Goal: Transaction & Acquisition: Purchase product/service

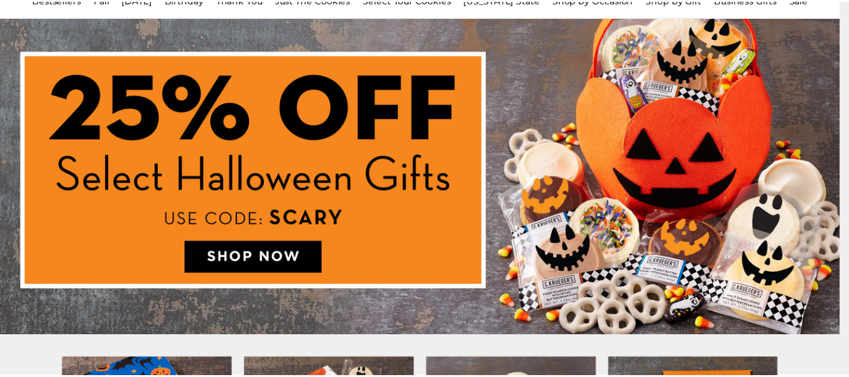
scroll to position [126, 0]
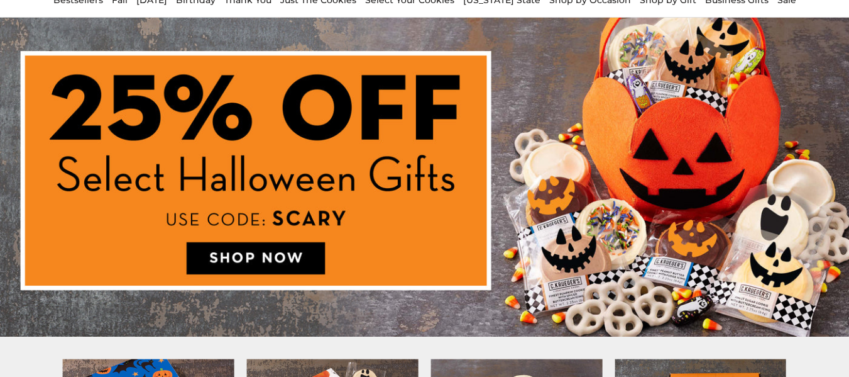
click at [280, 256] on img at bounding box center [424, 177] width 849 height 319
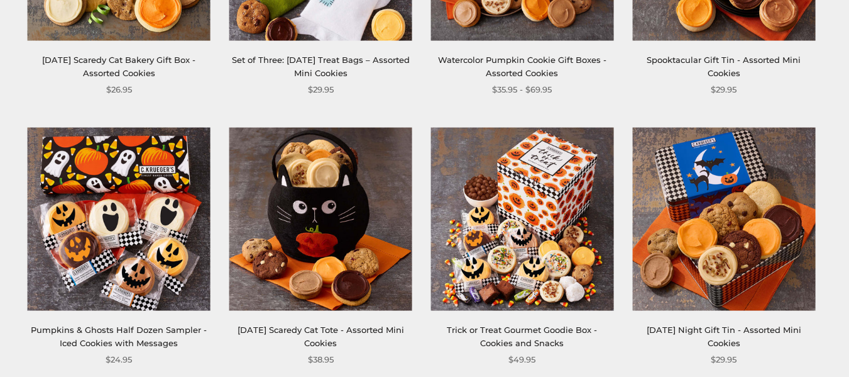
scroll to position [943, 0]
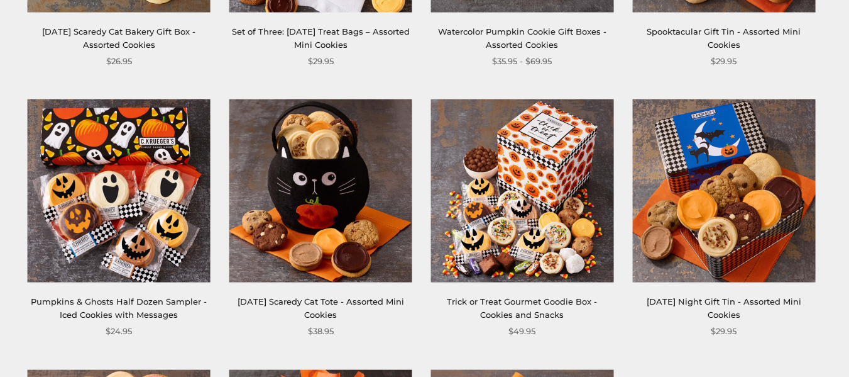
click at [497, 305] on link "Trick or Treat Gourmet Goodie Box - Cookies and Snacks" at bounding box center [522, 307] width 150 height 23
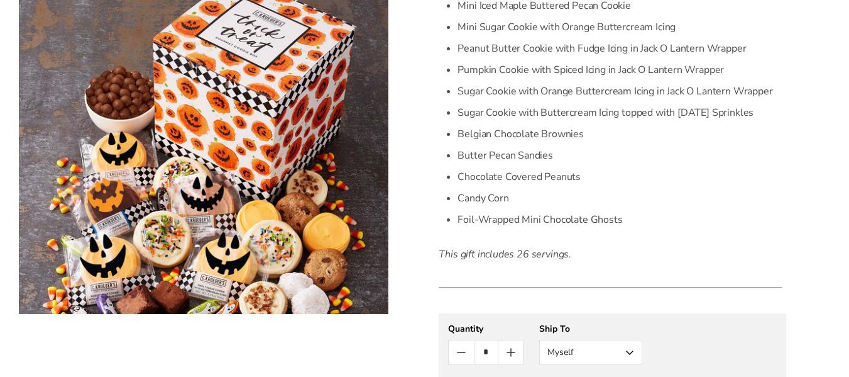
scroll to position [629, 0]
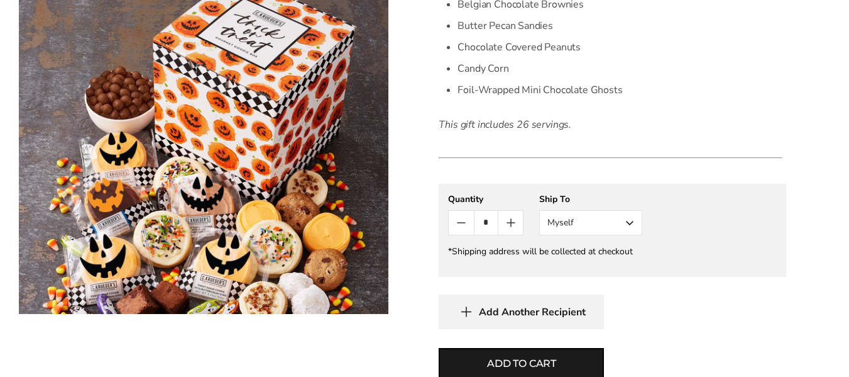
click at [629, 219] on button "Myself" at bounding box center [590, 222] width 103 height 25
click at [612, 266] on button "Other Recipient" at bounding box center [591, 269] width 102 height 23
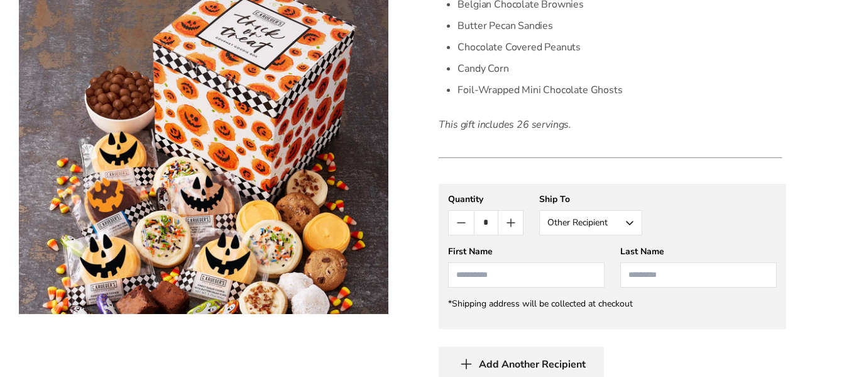
click at [468, 274] on input "First Name" at bounding box center [526, 274] width 157 height 25
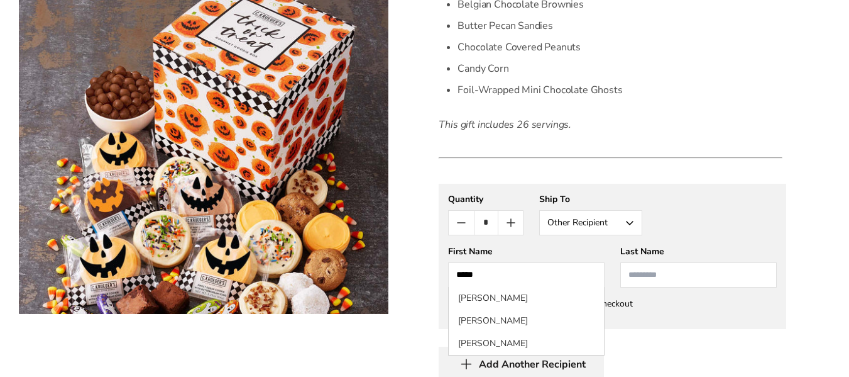
type input "****"
click at [647, 278] on input "Last Name" at bounding box center [698, 274] width 157 height 25
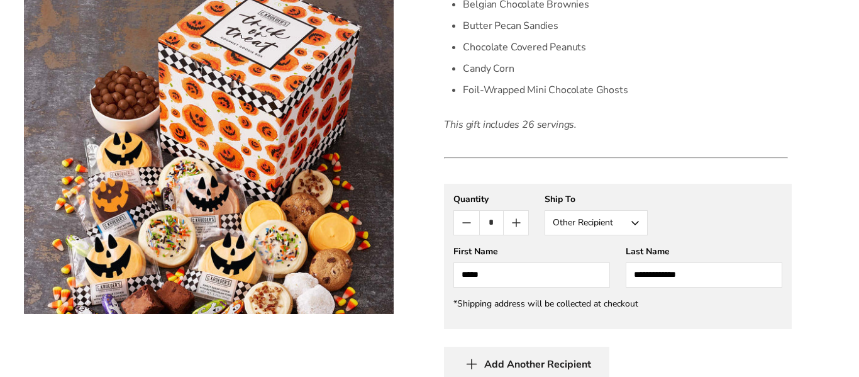
scroll to position [691, 0]
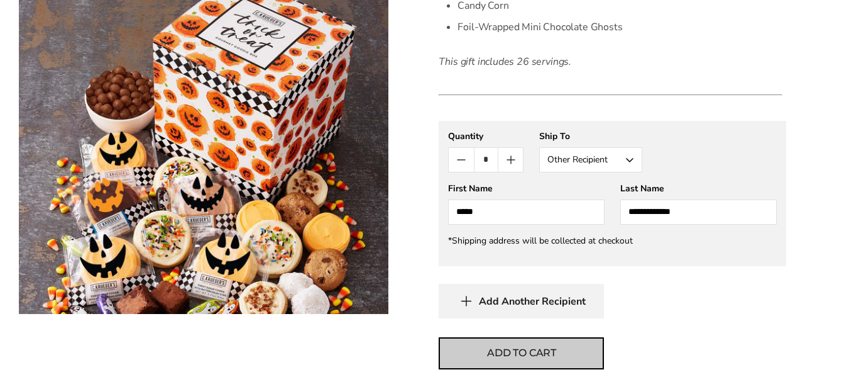
type input "**********"
click at [480, 356] on button "Add to cart" at bounding box center [521, 353] width 165 height 32
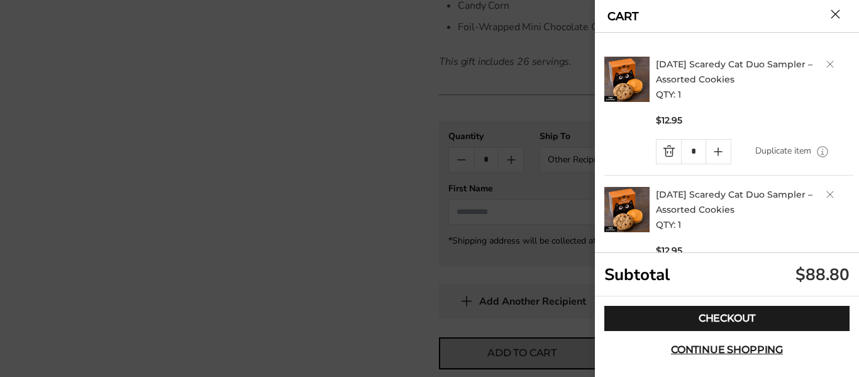
click at [482, 353] on div at bounding box center [429, 188] width 859 height 377
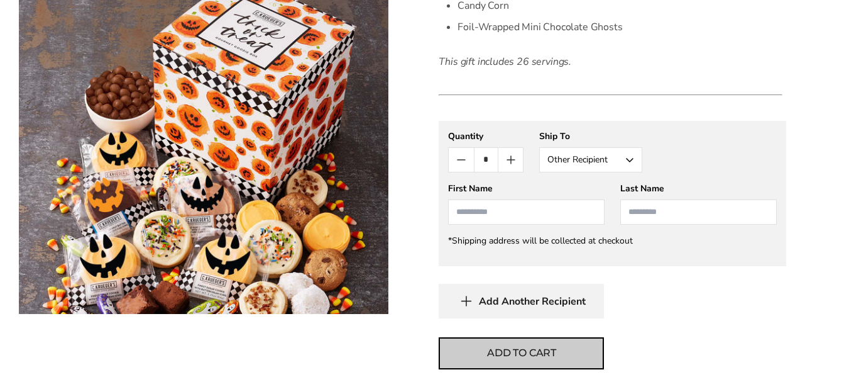
click at [482, 353] on button "Add to cart" at bounding box center [521, 353] width 165 height 32
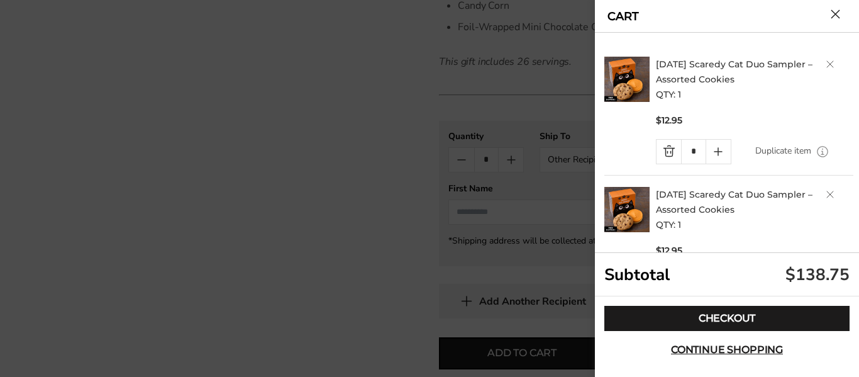
click at [825, 60] on h2 "Halloween Scaredy Cat Duo Sampler – Assorted Cookies QTY: 1" at bounding box center [754, 79] width 197 height 45
click at [826, 61] on link "Delete product" at bounding box center [830, 64] width 8 height 8
click at [826, 63] on link "Delete product" at bounding box center [830, 64] width 8 height 8
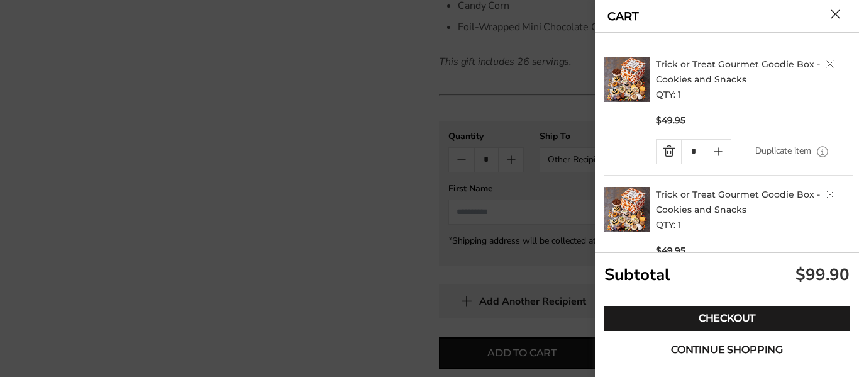
click at [826, 62] on link "Delete product" at bounding box center [830, 64] width 8 height 8
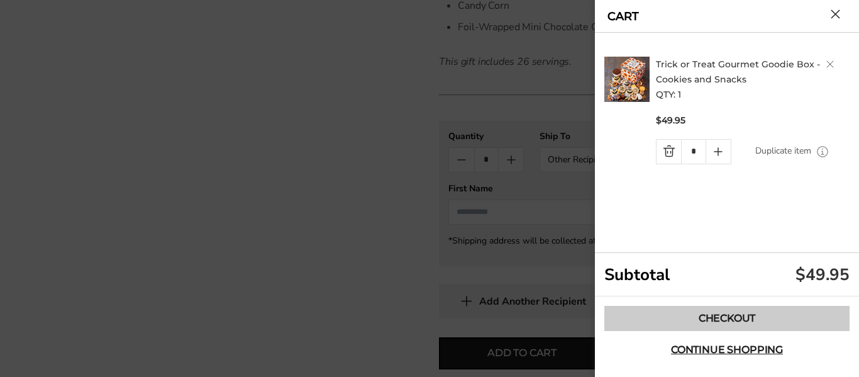
click at [734, 314] on link "Checkout" at bounding box center [726, 318] width 245 height 25
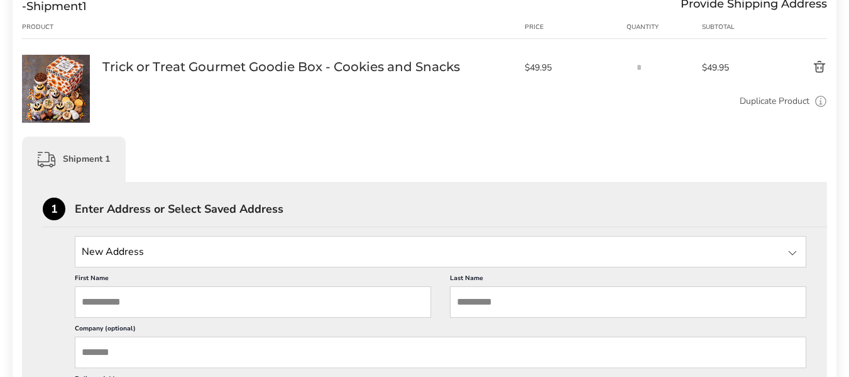
scroll to position [189, 0]
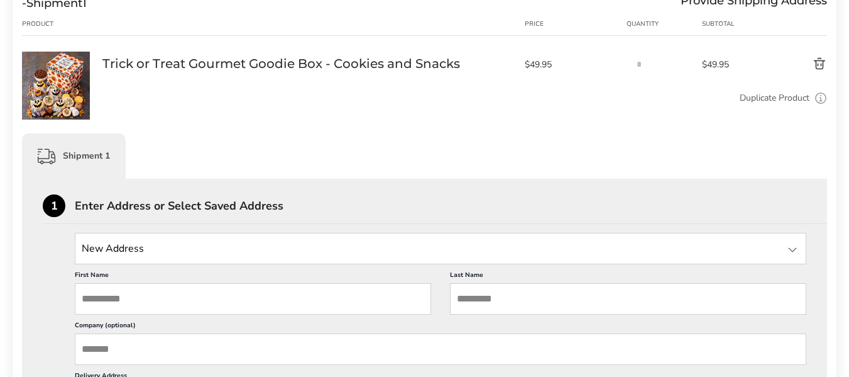
click at [100, 298] on input "First Name" at bounding box center [253, 298] width 356 height 31
type input "****"
click at [481, 303] on input "Last Name" at bounding box center [628, 298] width 356 height 31
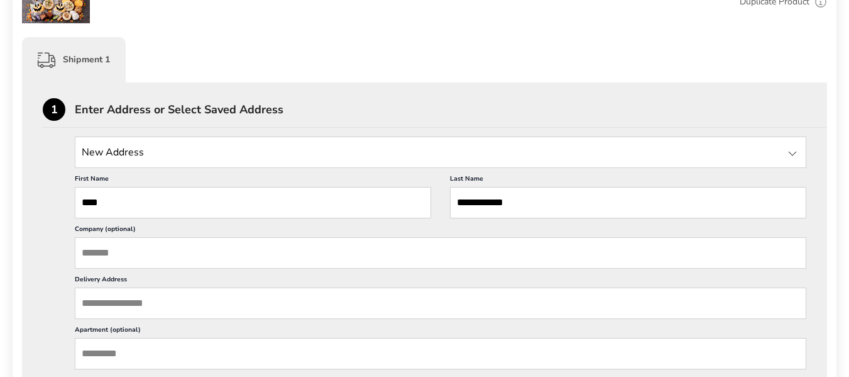
scroll to position [314, 0]
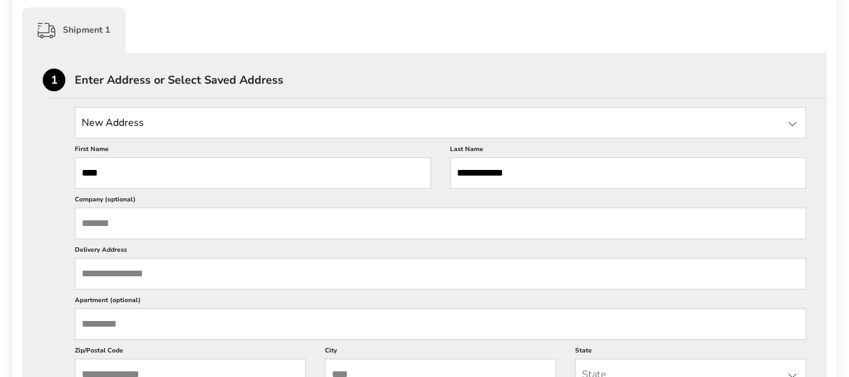
type input "**********"
click at [124, 273] on input "Delivery Address" at bounding box center [441, 273] width 732 height 31
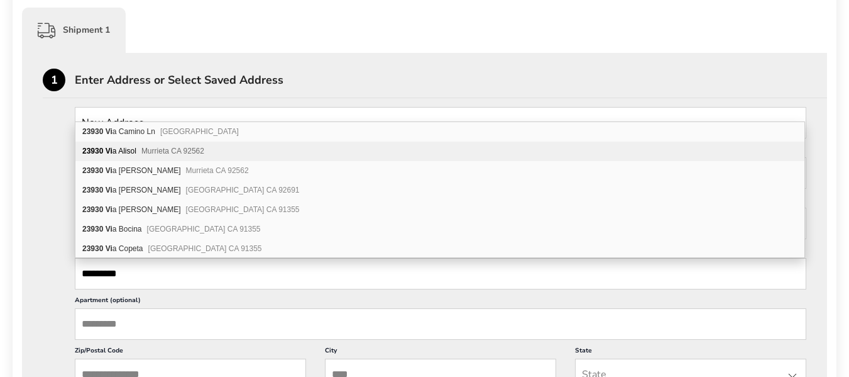
click at [158, 153] on span "Murrieta CA 92562" at bounding box center [172, 150] width 63 height 9
type input "**********"
type input "********"
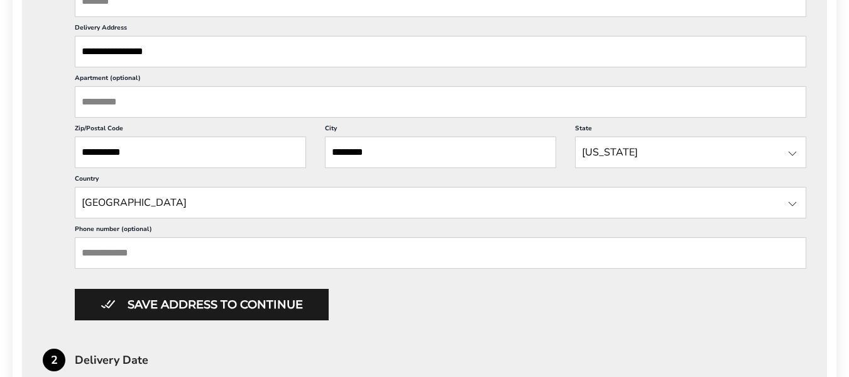
scroll to position [566, 0]
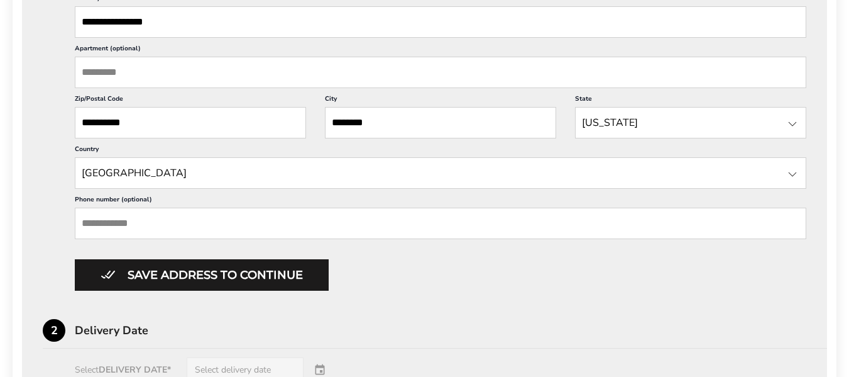
click at [132, 216] on input "Phone number (optional)" at bounding box center [441, 222] width 732 height 31
drag, startPoint x: 132, startPoint y: 216, endPoint x: 478, endPoint y: 290, distance: 353.7
click at [487, 294] on div "**********" at bounding box center [425, 264] width 764 height 894
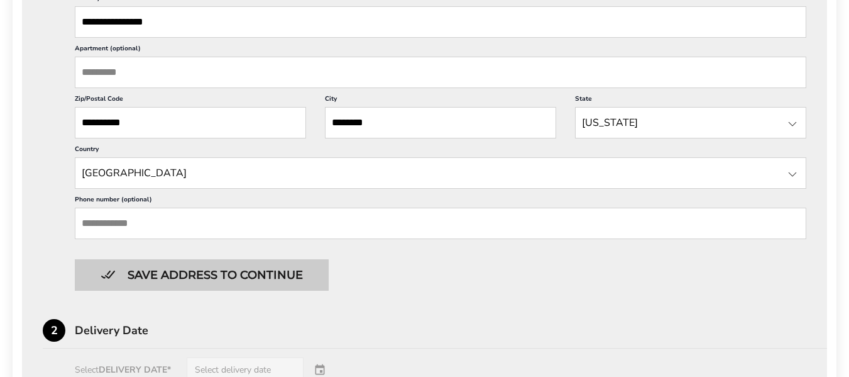
click at [266, 273] on button "Save address to continue" at bounding box center [202, 274] width 254 height 31
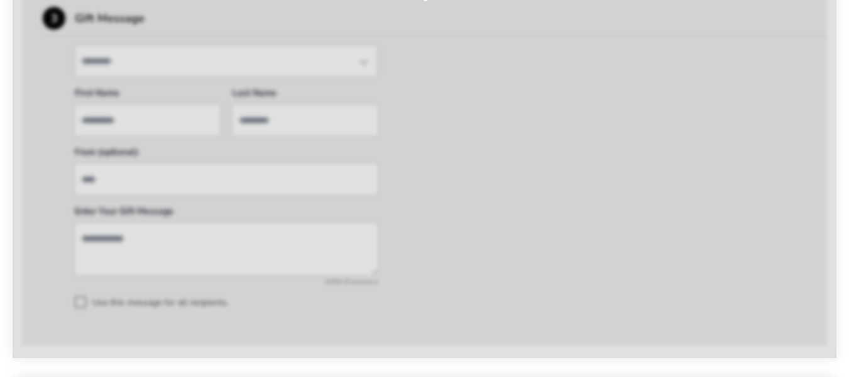
type input "****"
type input "**********"
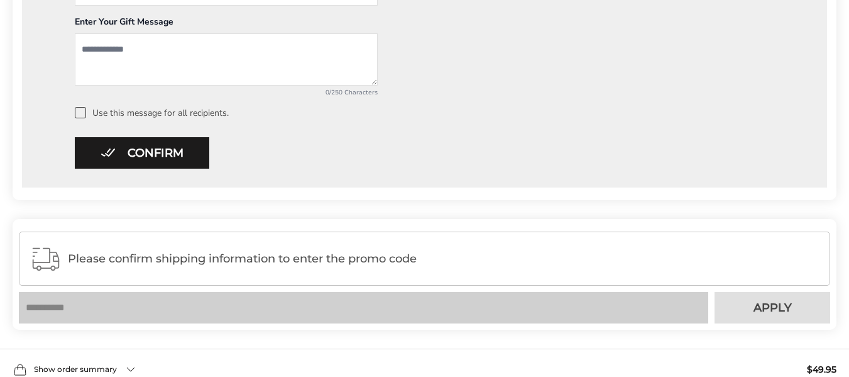
scroll to position [754, 0]
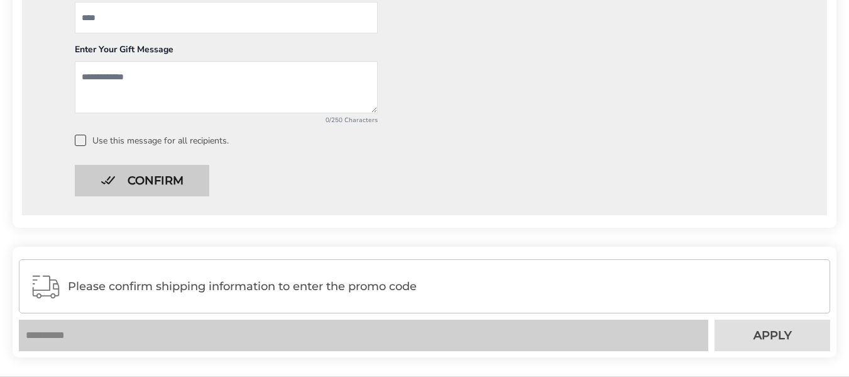
drag, startPoint x: 128, startPoint y: 170, endPoint x: 136, endPoint y: 180, distance: 13.5
click at [131, 179] on button "Confirm" at bounding box center [142, 180] width 135 height 31
click at [141, 177] on button "Confirm" at bounding box center [142, 180] width 135 height 31
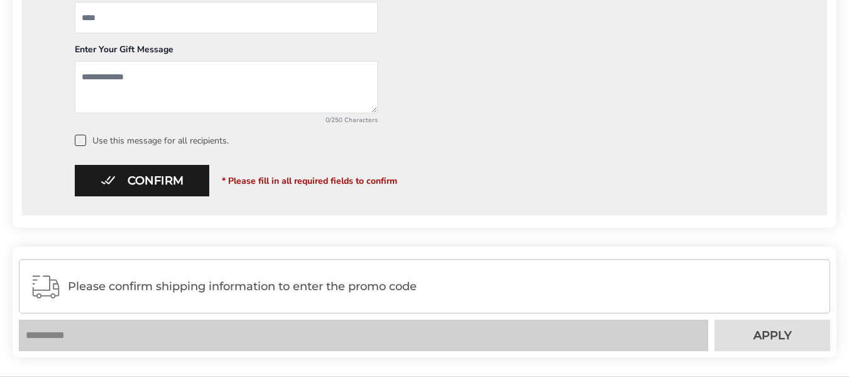
drag, startPoint x: 83, startPoint y: 138, endPoint x: 101, endPoint y: 157, distance: 25.8
click at [84, 139] on span at bounding box center [80, 140] width 11 height 11
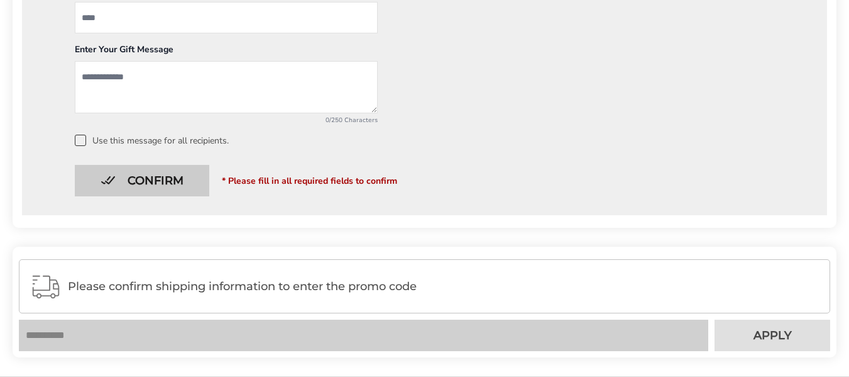
drag, startPoint x: 101, startPoint y: 157, endPoint x: 126, endPoint y: 179, distance: 33.0
click at [127, 180] on button "Confirm" at bounding box center [142, 180] width 135 height 31
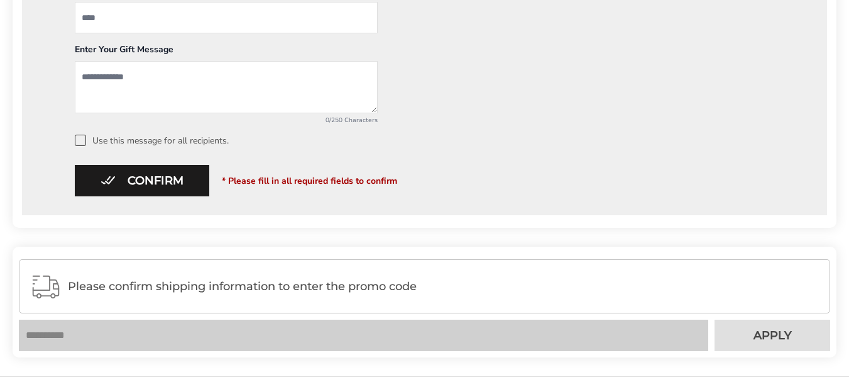
click at [415, 177] on div "Confirm * Please fill in all required fields to confirm" at bounding box center [425, 180] width 764 height 31
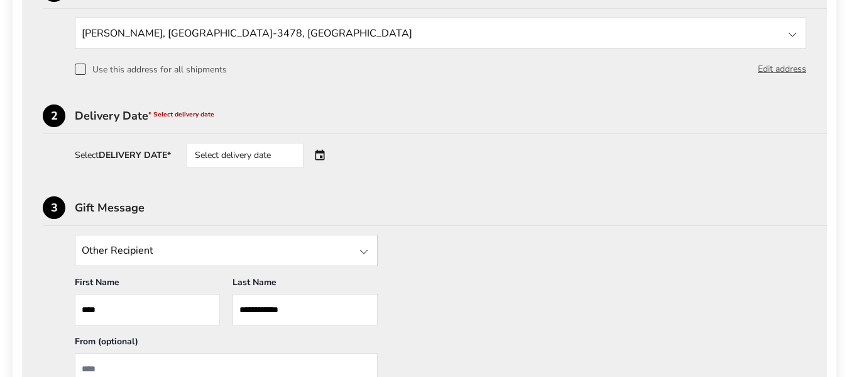
scroll to position [314, 0]
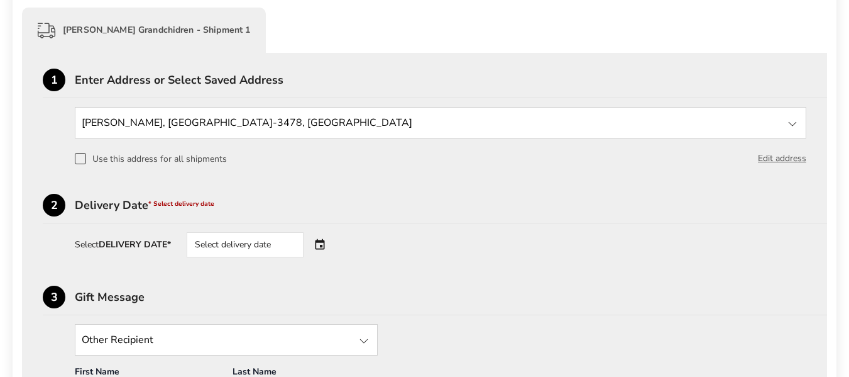
click at [318, 241] on div "Select delivery date" at bounding box center [263, 244] width 152 height 25
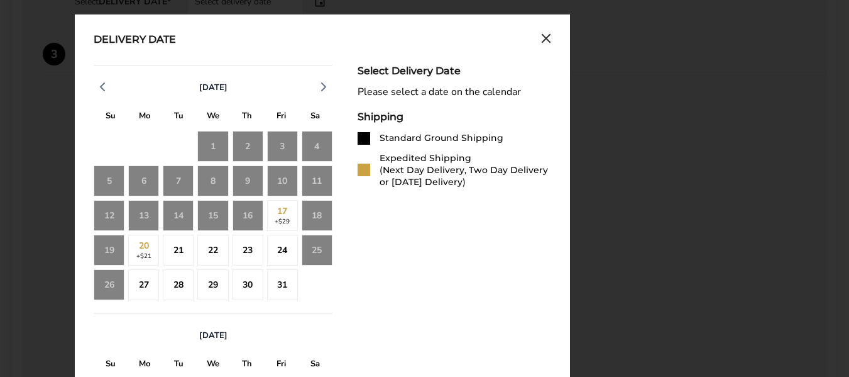
scroll to position [566, 0]
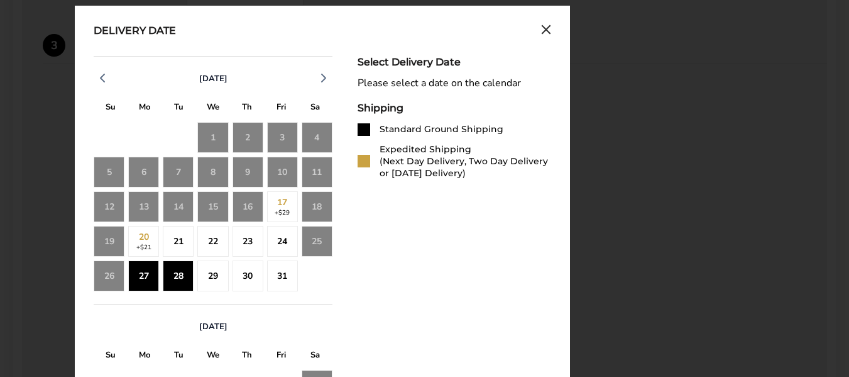
click at [169, 270] on div "28" at bounding box center [178, 275] width 31 height 31
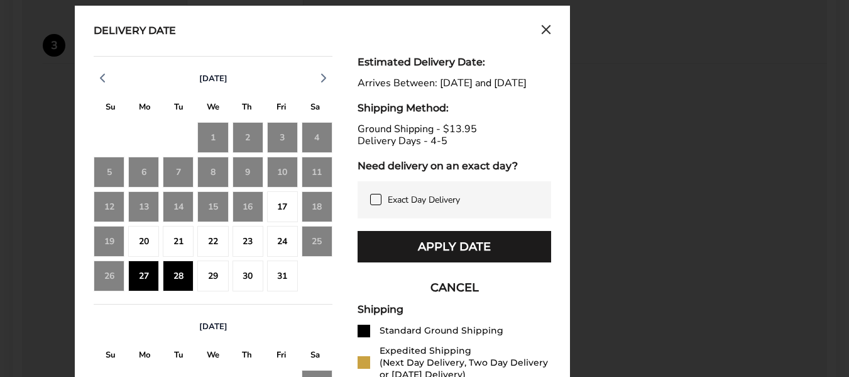
click at [148, 272] on div "27" at bounding box center [143, 275] width 31 height 31
click at [251, 235] on div "23" at bounding box center [248, 241] width 31 height 31
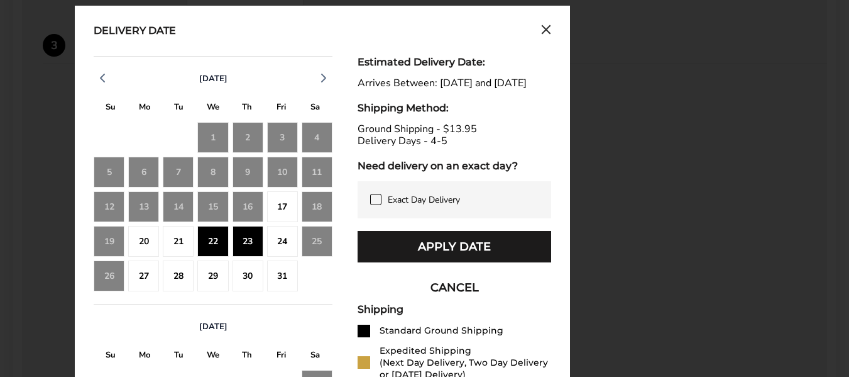
click at [142, 276] on div "27" at bounding box center [143, 275] width 31 height 31
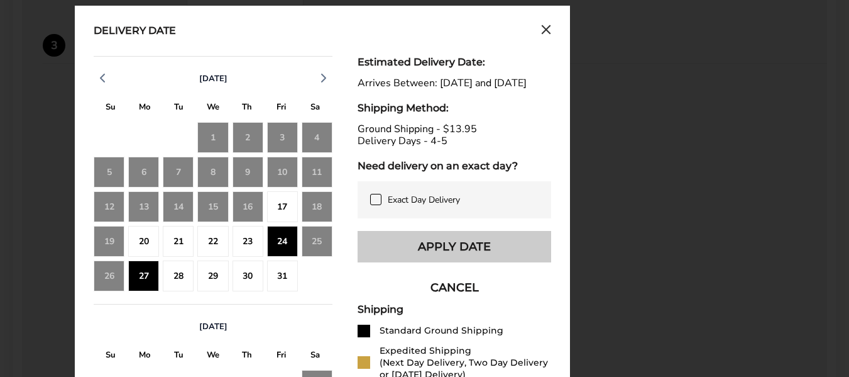
click at [419, 255] on button "Apply Date" at bounding box center [455, 246] width 194 height 31
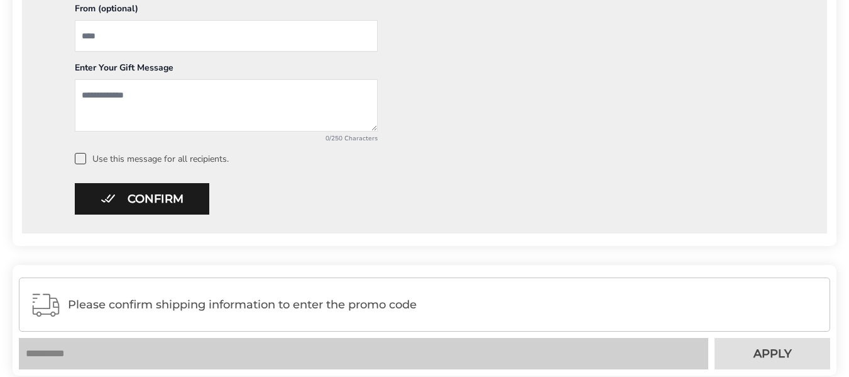
scroll to position [735, 0]
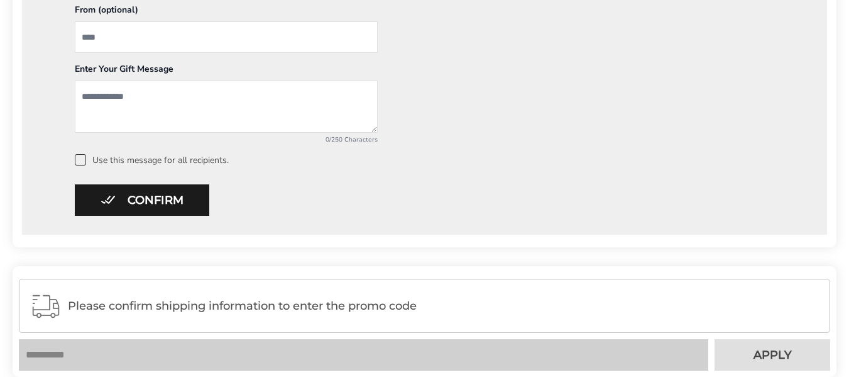
click at [89, 98] on textarea "Add a message" at bounding box center [226, 106] width 303 height 52
click at [92, 77] on div "Enter Your Gift Message" at bounding box center [226, 72] width 303 height 18
click at [91, 96] on textarea "Add a message" at bounding box center [226, 106] width 303 height 52
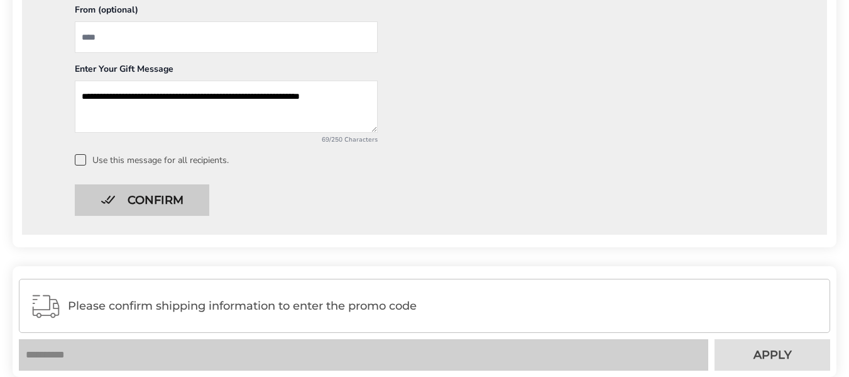
type textarea "**********"
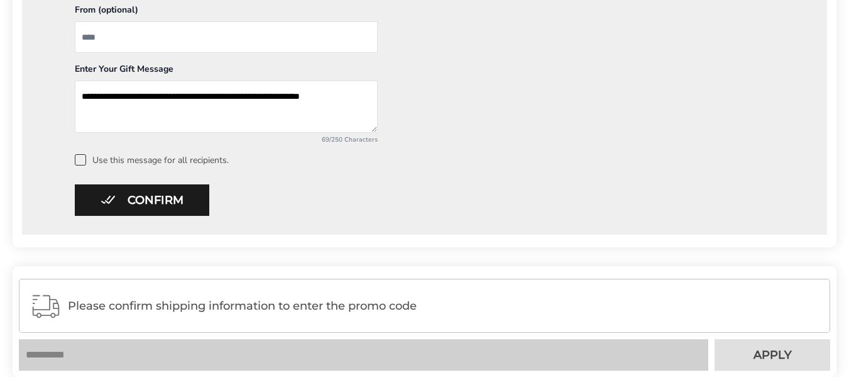
click at [145, 197] on button "Confirm" at bounding box center [142, 199] width 135 height 31
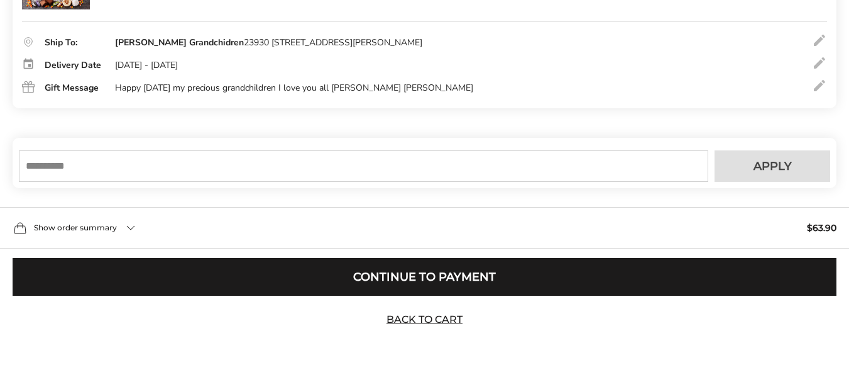
scroll to position [299, 0]
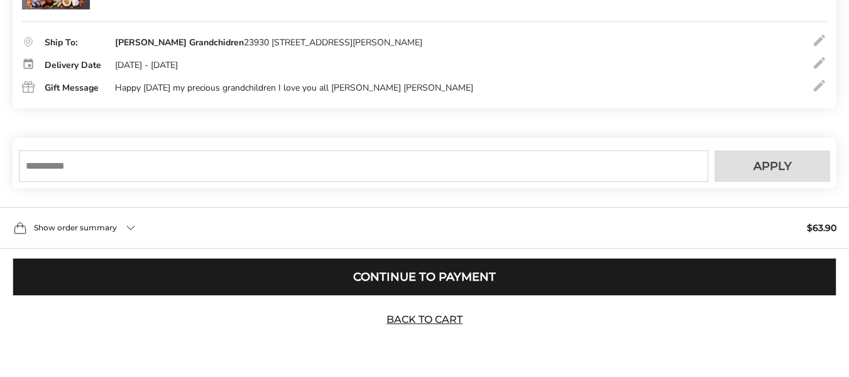
click at [415, 270] on button "Continue to Payment" at bounding box center [425, 277] width 824 height 38
